Goal: Information Seeking & Learning: Learn about a topic

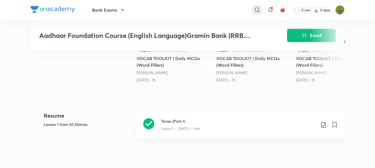
click at [255, 10] on icon at bounding box center [257, 10] width 7 height 7
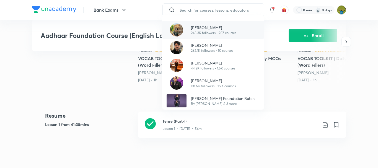
click at [220, 37] on div "Puneet Kumar Sharma 248.3K followers • 987 courses" at bounding box center [213, 30] width 102 height 18
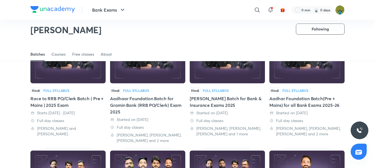
click at [158, 106] on div "Aadhaar Foundation Batch for Gramin Bank (RRB PO/Clerk) Exam 2025" at bounding box center [147, 105] width 75 height 20
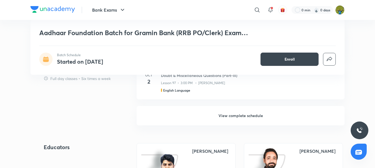
scroll to position [643, 0]
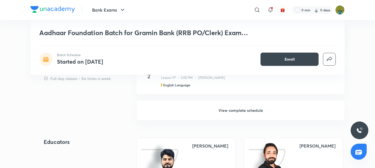
click at [320, 109] on h6 "View complete schedule" at bounding box center [241, 110] width 208 height 19
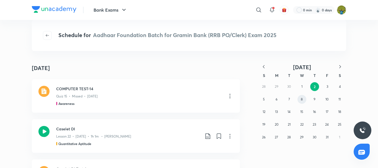
click at [303, 100] on button "8" at bounding box center [301, 99] width 9 height 9
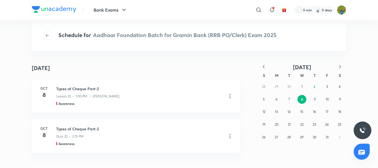
click at [263, 67] on icon "button" at bounding box center [264, 67] width 6 height 6
click at [278, 99] on button "8" at bounding box center [276, 99] width 9 height 9
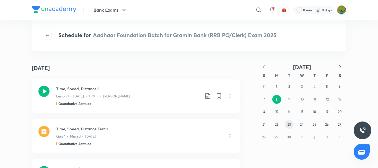
click at [291, 124] on button "23" at bounding box center [288, 124] width 9 height 9
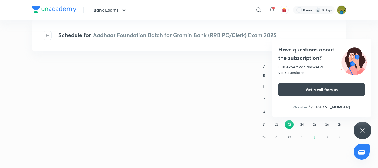
click at [367, 131] on div "Have questions about the subscription? Our expert can answer all your questions…" at bounding box center [362, 130] width 18 height 18
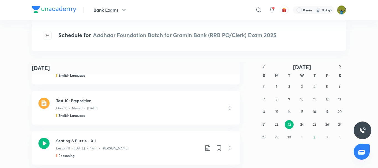
scroll to position [230, 0]
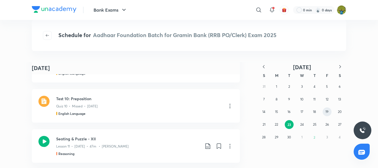
click at [326, 113] on abbr "19" at bounding box center [326, 111] width 3 height 4
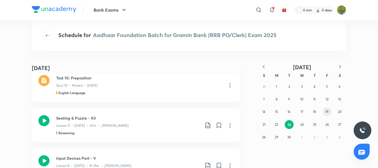
scroll to position [4000, 0]
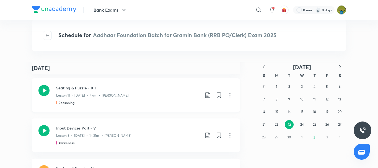
click at [147, 104] on div "Reasoning" at bounding box center [128, 102] width 144 height 5
